Goal: Transaction & Acquisition: Book appointment/travel/reservation

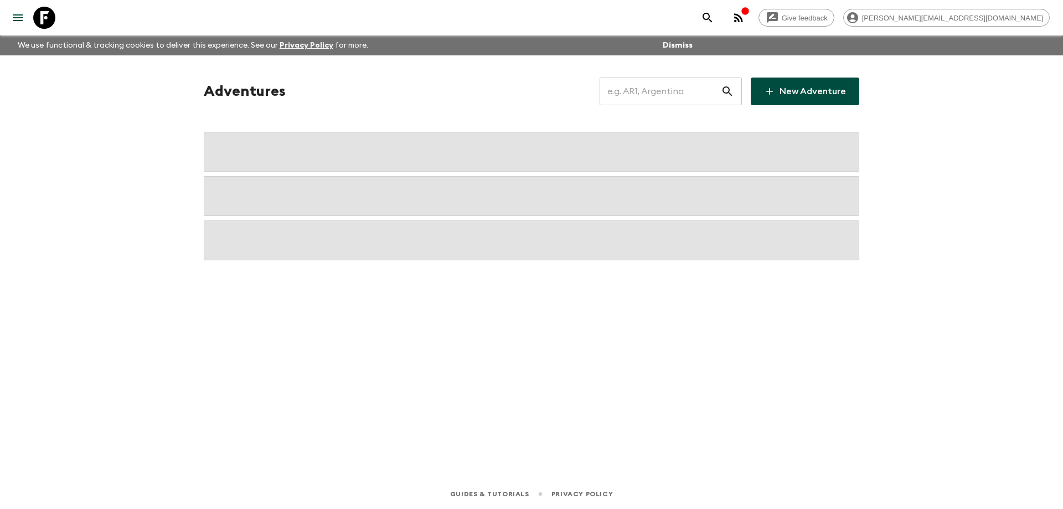
click at [666, 93] on input "text" at bounding box center [660, 91] width 121 height 31
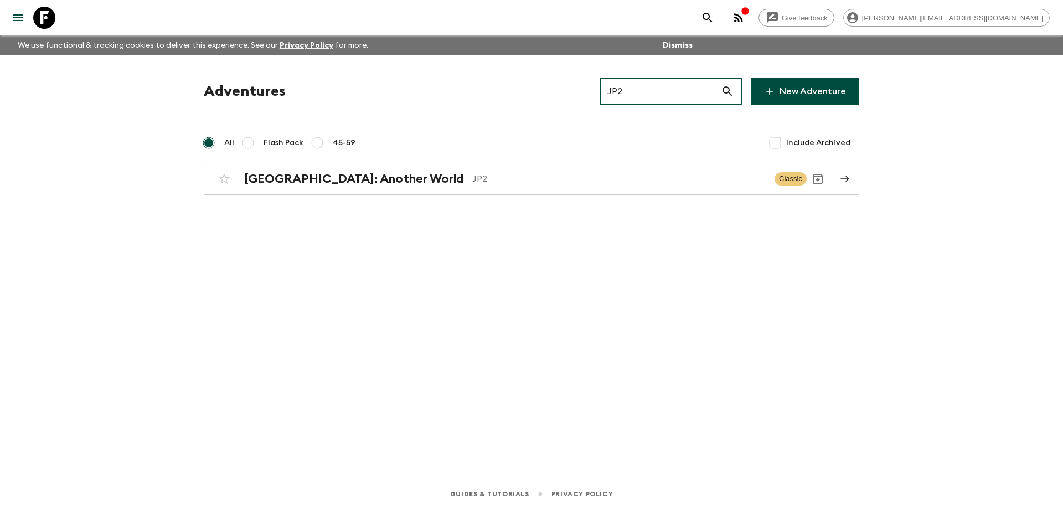
type input "JP2"
click at [462, 162] on div "Adventures JP2 ​ New Adventure All Flash Pack 45-59 Include Archived [GEOGRAPHI…" at bounding box center [532, 136] width 682 height 117
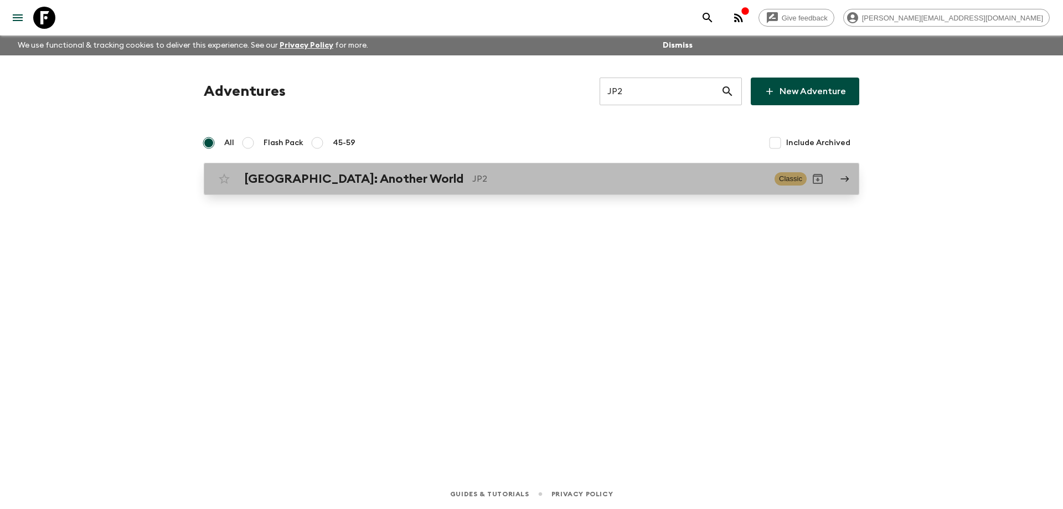
click at [460, 171] on div "[GEOGRAPHIC_DATA]: Another World JP2 Classic" at bounding box center [510, 179] width 594 height 22
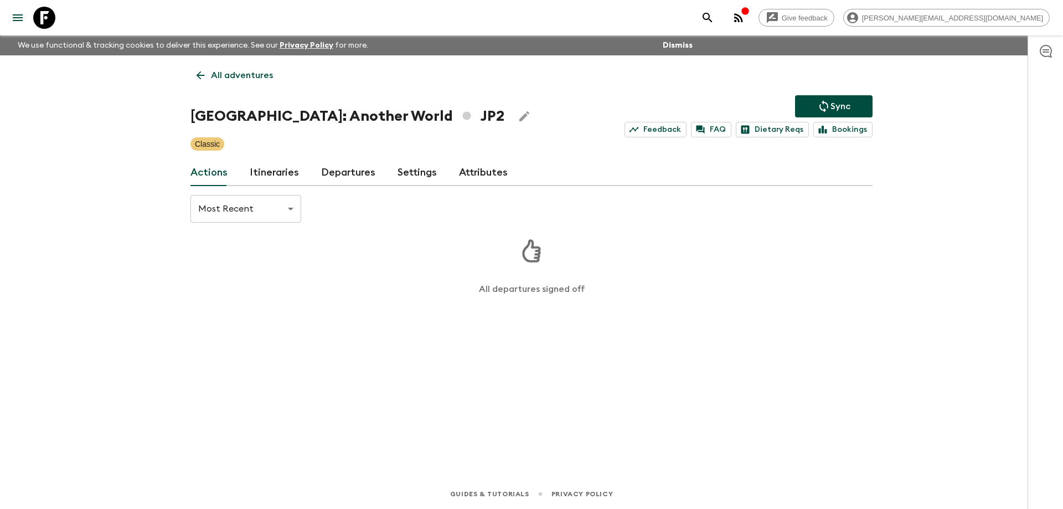
click at [278, 172] on link "Itineraries" at bounding box center [274, 173] width 49 height 27
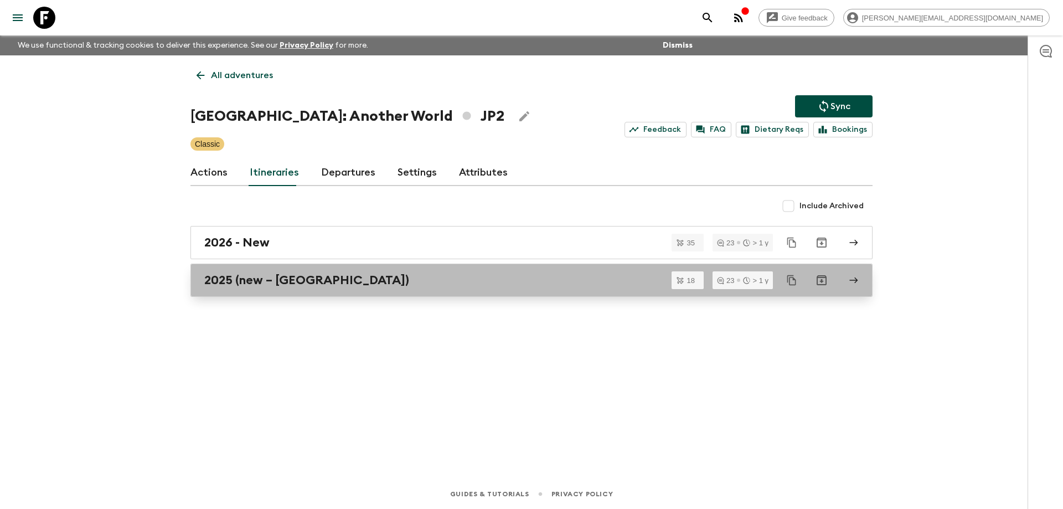
click at [358, 274] on div "2025 (new – [GEOGRAPHIC_DATA])" at bounding box center [521, 280] width 634 height 14
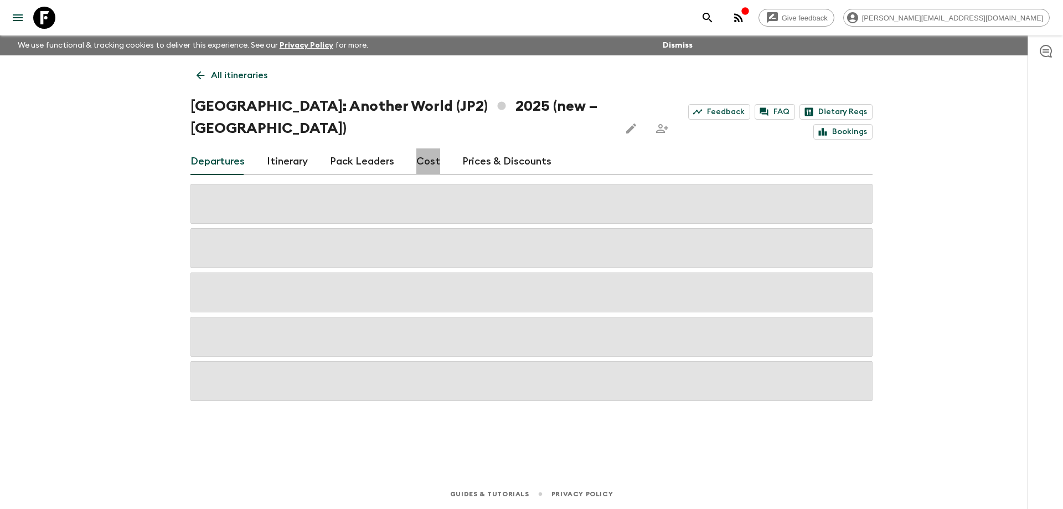
click at [429, 148] on link "Cost" at bounding box center [428, 161] width 24 height 27
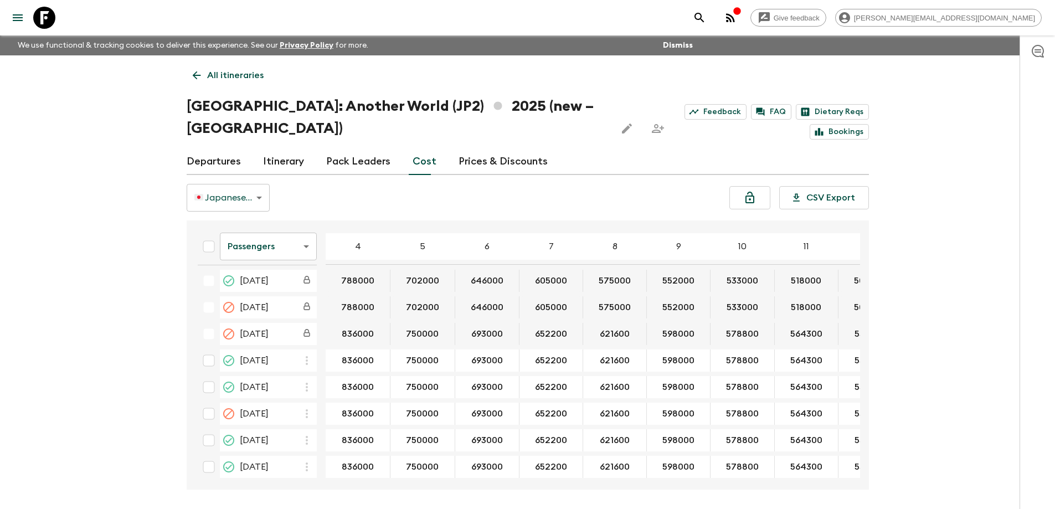
scroll to position [720, 0]
